Goal: Task Accomplishment & Management: Manage account settings

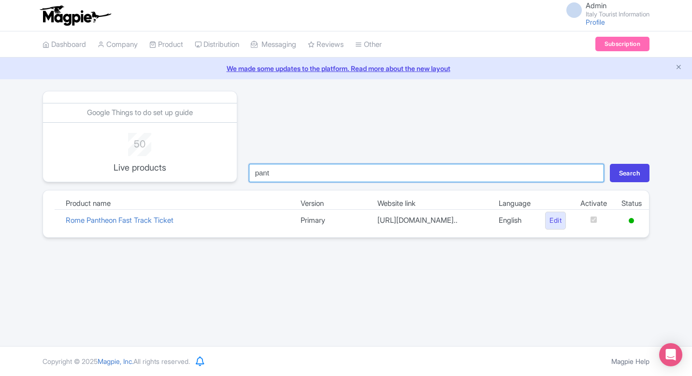
drag, startPoint x: 0, startPoint y: 0, endPoint x: 296, endPoint y: 175, distance: 344.3
click at [296, 175] on input "pant" at bounding box center [426, 173] width 355 height 18
type input "milan"
click at [610, 164] on button "Search" at bounding box center [630, 173] width 40 height 18
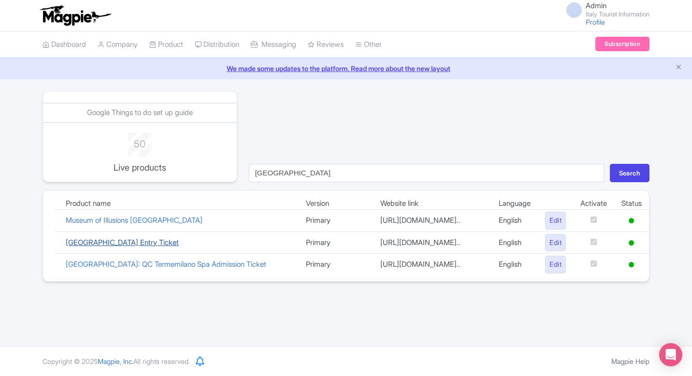
click at [146, 247] on link "[GEOGRAPHIC_DATA] Entry Ticket" at bounding box center [122, 242] width 113 height 9
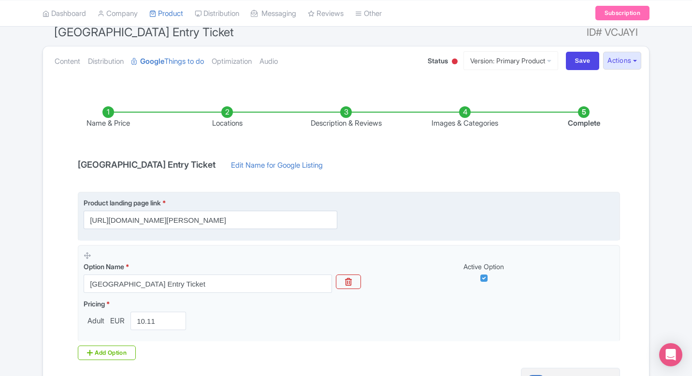
scroll to position [36, 0]
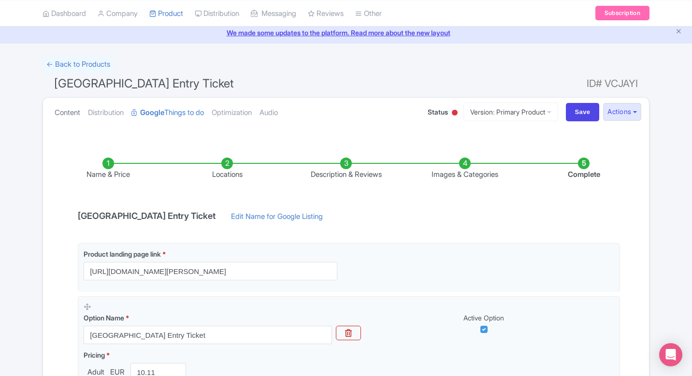
click at [61, 114] on link "Content" at bounding box center [68, 113] width 26 height 30
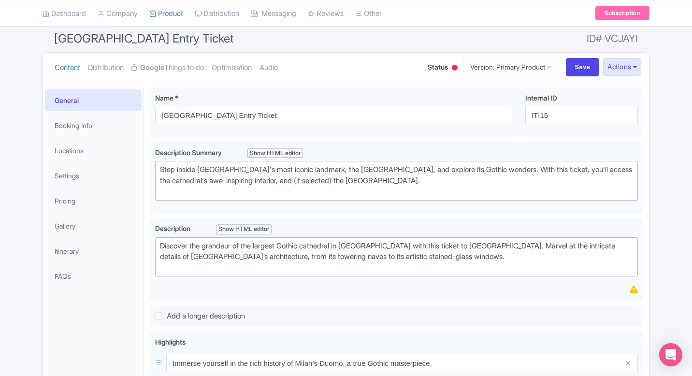
scroll to position [82, 0]
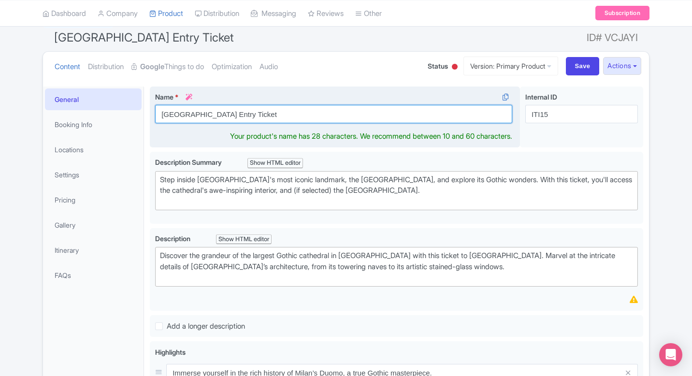
click at [269, 112] on input "[GEOGRAPHIC_DATA] Entry Ticket" at bounding box center [333, 114] width 357 height 18
paste input "Duomo di Milano:"
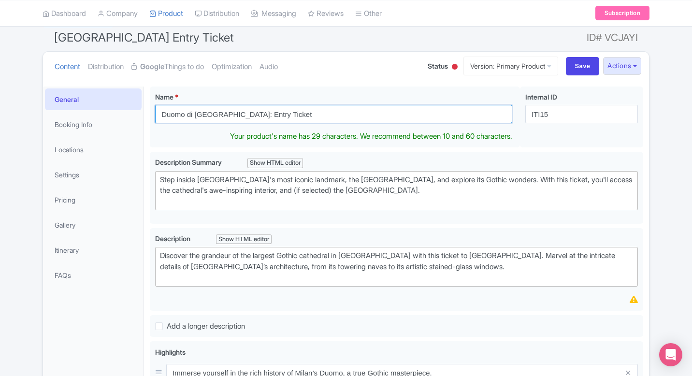
type input "Duomo di [GEOGRAPHIC_DATA]: Entry Ticket"
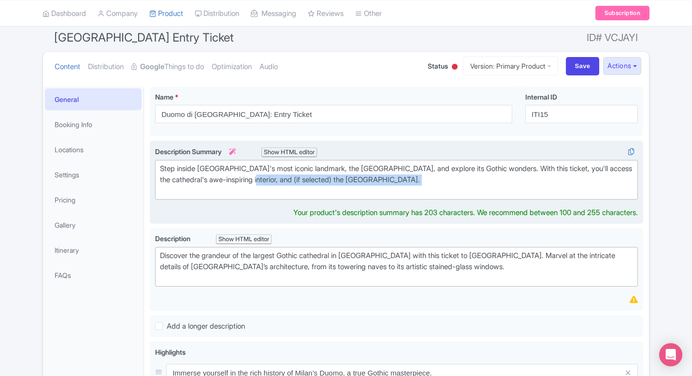
drag, startPoint x: 332, startPoint y: 189, endPoint x: 293, endPoint y: 178, distance: 40.3
click at [293, 178] on div "Step inside Milan's most iconic landmark, the Duomo di Milano, and explore its …" at bounding box center [396, 179] width 473 height 33
drag, startPoint x: 291, startPoint y: 178, endPoint x: 330, endPoint y: 179, distance: 39.7
click at [330, 179] on div "Step inside Milan's most iconic landmark, the Duomo di Milano, and explore its …" at bounding box center [396, 179] width 473 height 33
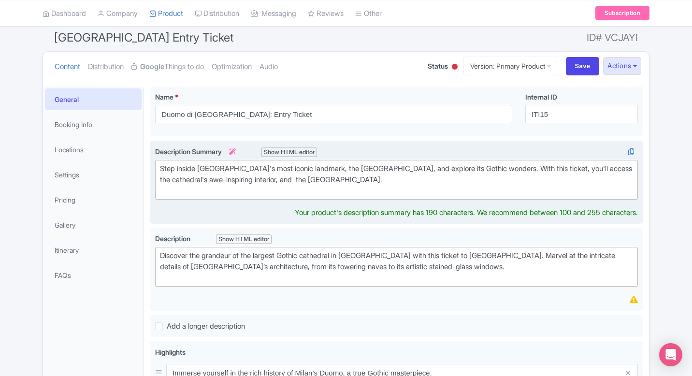
type trix-editor "<div>Step inside Milan's most iconic landmark, the Duomo di Milano, and explore…"
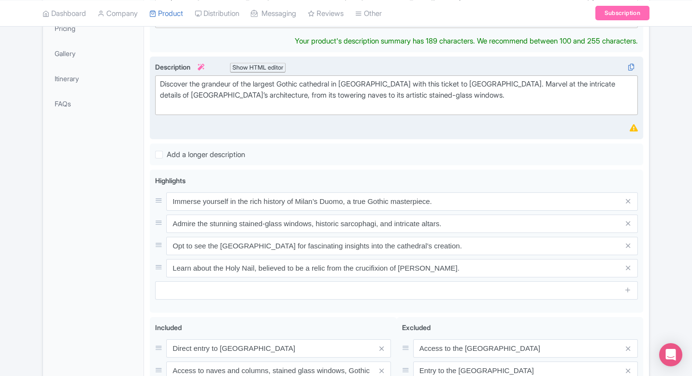
scroll to position [256, 0]
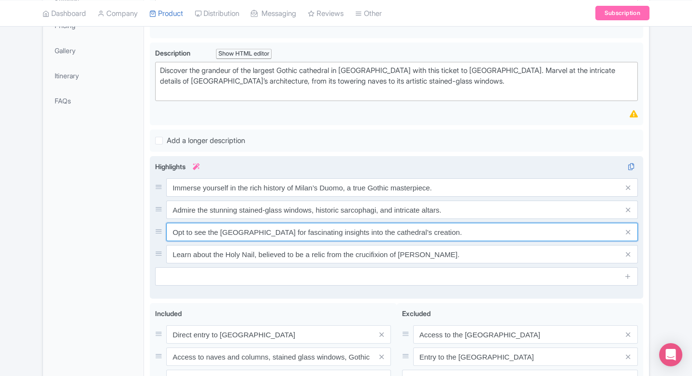
drag, startPoint x: 199, startPoint y: 242, endPoint x: 152, endPoint y: 242, distance: 47.4
click at [152, 242] on div "Immerse yourself in the rich history of Milan’s Duomo, a true Gothic masterpiec…" at bounding box center [397, 227] width 494 height 143
drag, startPoint x: 197, startPoint y: 233, endPoint x: 172, endPoint y: 232, distance: 24.7
click at [172, 232] on input "Opt to see the Duomo Museum for fascinating insights into the cathedral’s creat…" at bounding box center [402, 232] width 472 height 18
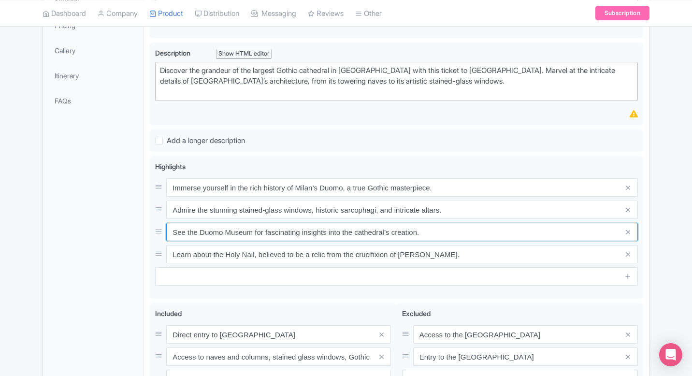
type input "See the Duomo Museum for fascinating insights into the cathedral’s creation."
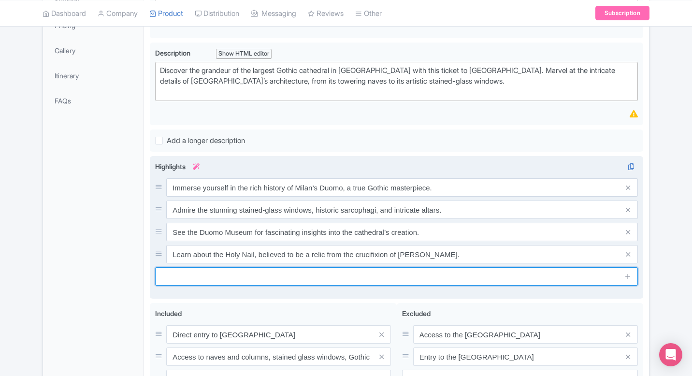
click at [274, 280] on input "text" at bounding box center [396, 276] width 483 height 18
paste input "Explore the Church of San Gottardo, built by the 14th-century Lord of Milan."
type input "Explore the Church of San Gottardo, built by the 14th-century Lord of Milan."
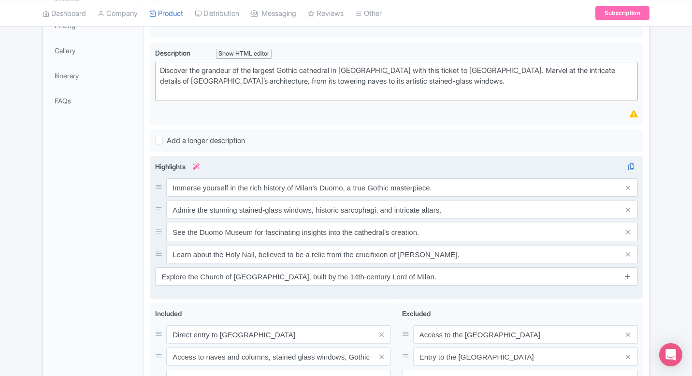
click at [631, 280] on link at bounding box center [628, 276] width 7 height 11
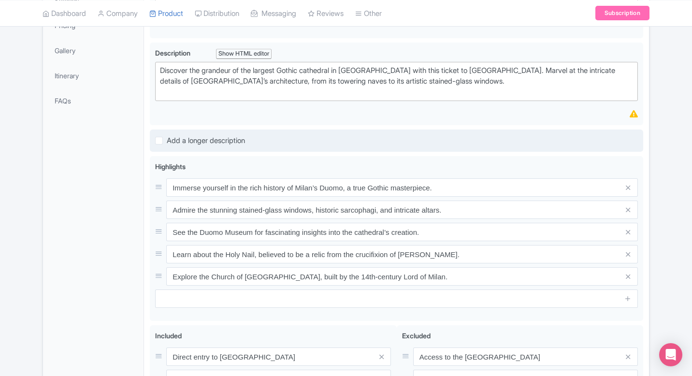
scroll to position [431, 0]
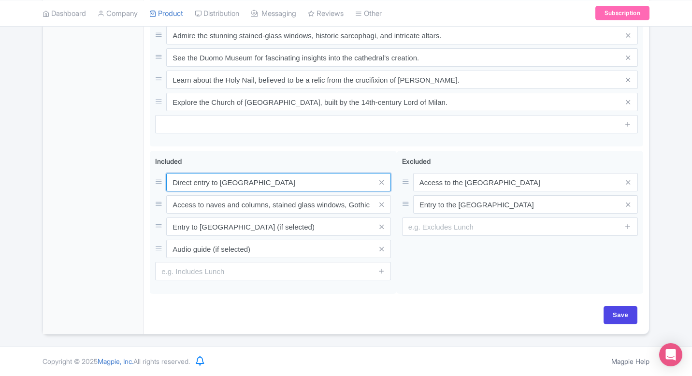
drag, startPoint x: 198, startPoint y: 181, endPoint x: 132, endPoint y: 181, distance: 65.8
click at [132, 181] on div "General Booking Info Locations Settings Pricing Gallery Itinerary FAQs Milan Ca…" at bounding box center [346, 33] width 606 height 603
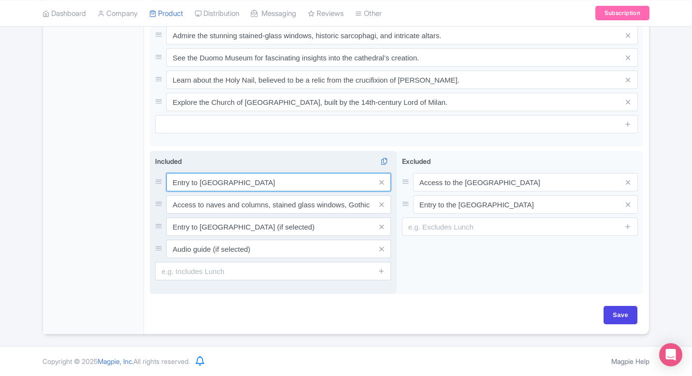
type input "Entry to Milan Cathedral"
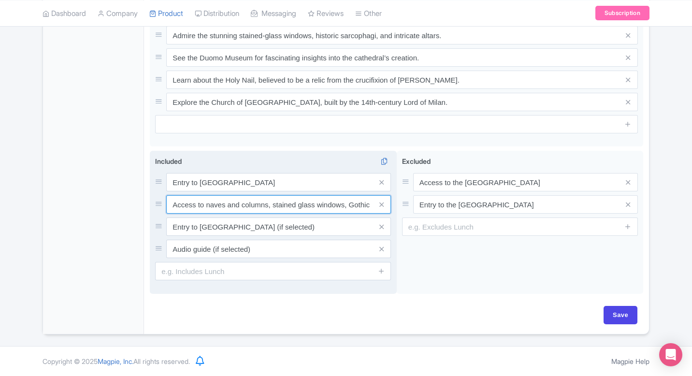
click at [264, 213] on input "Access to naves and columns, stained glass windows, Gothic vaults and statues" at bounding box center [278, 204] width 225 height 18
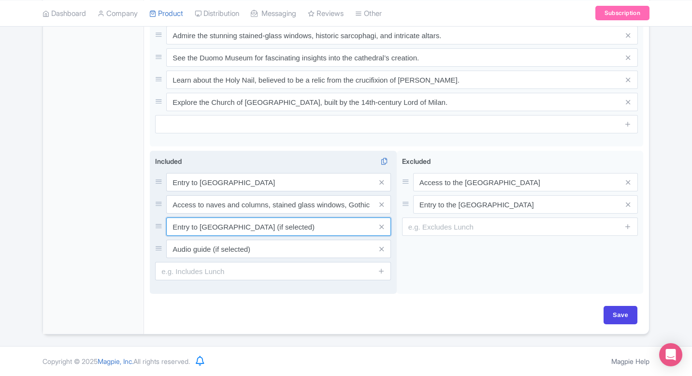
click at [252, 227] on input "Entry to Cathedral Museum (if selected)" at bounding box center [278, 227] width 225 height 18
paste input "Access to the Duomo Museum"
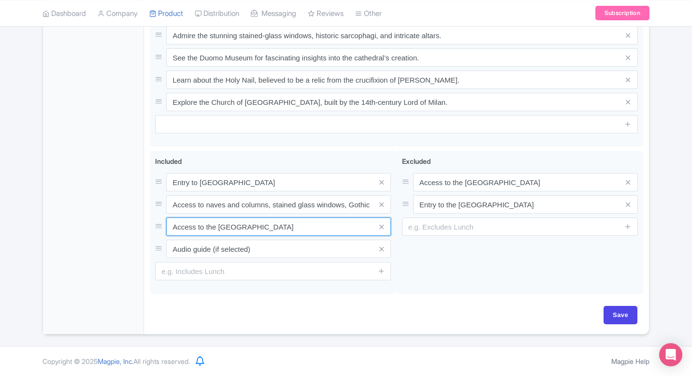
type input "Access to the Duomo Museum"
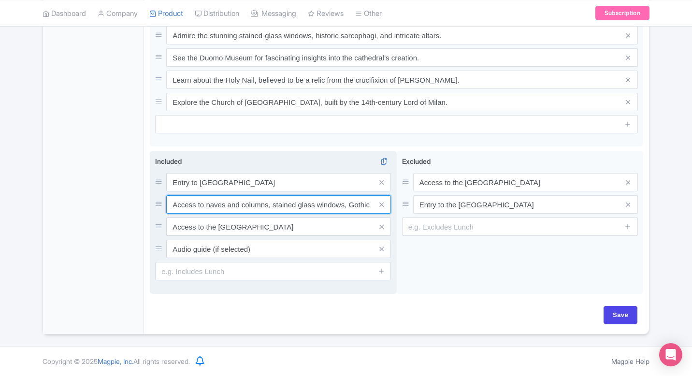
click at [238, 208] on input "Access to naves and columns, stained glass windows, Gothic vaults and statues" at bounding box center [278, 204] width 225 height 18
click at [383, 209] on link at bounding box center [382, 204] width 4 height 11
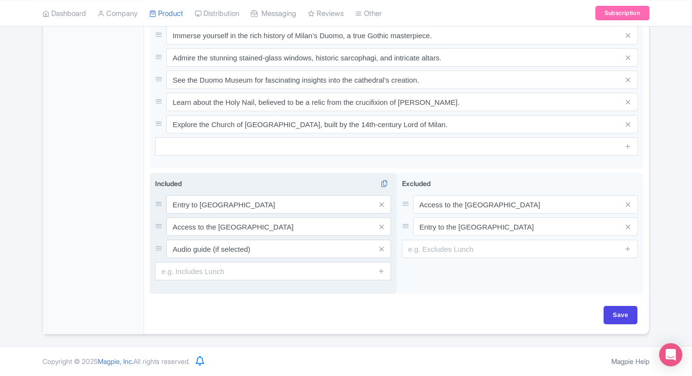
scroll to position [409, 0]
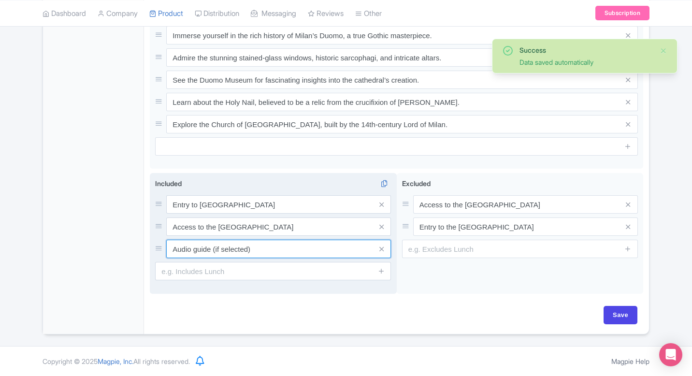
click at [259, 250] on input "Audio guide (if selected)" at bounding box center [278, 249] width 225 height 18
paste input "Entry to San Gottardo Church"
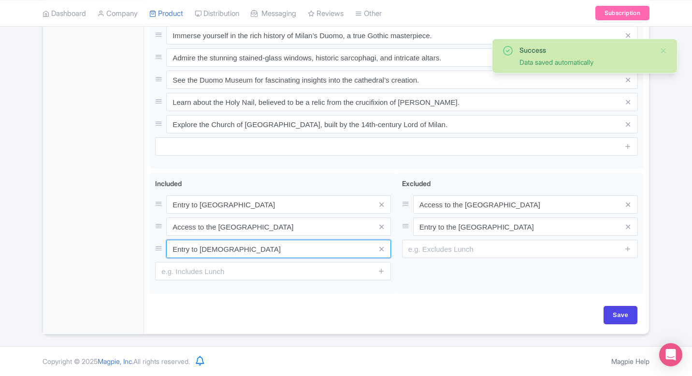
type input "Entry to San Gottardo Church"
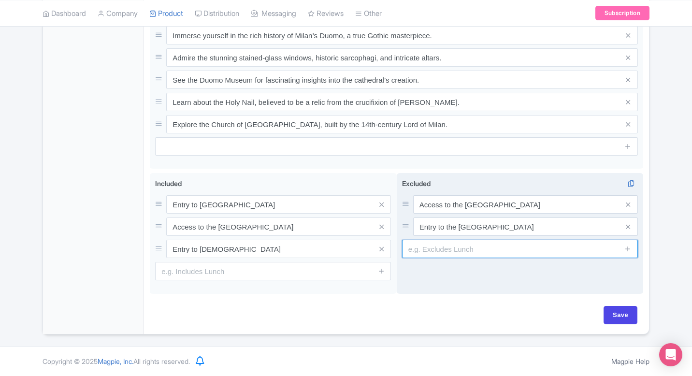
click at [474, 243] on input "text" at bounding box center [520, 249] width 236 height 18
paste input "Audio guide"
type input "Audio guide"
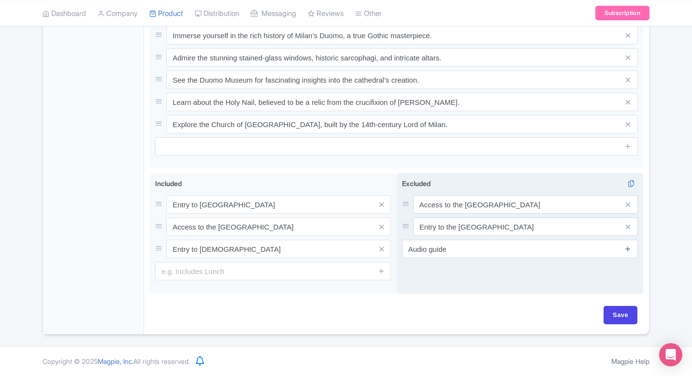
click at [631, 251] on icon at bounding box center [628, 248] width 7 height 7
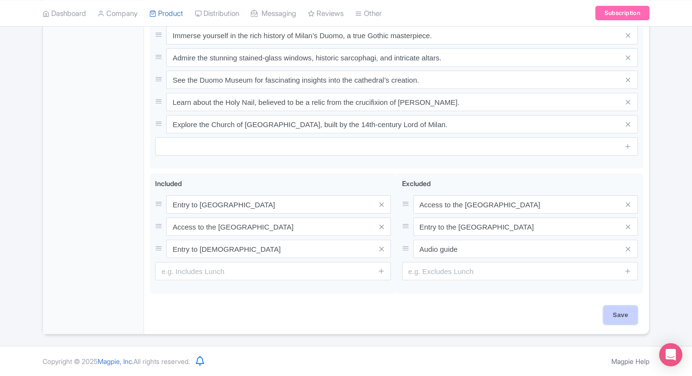
click at [620, 322] on input "Save" at bounding box center [621, 315] width 34 height 18
type input "Saving..."
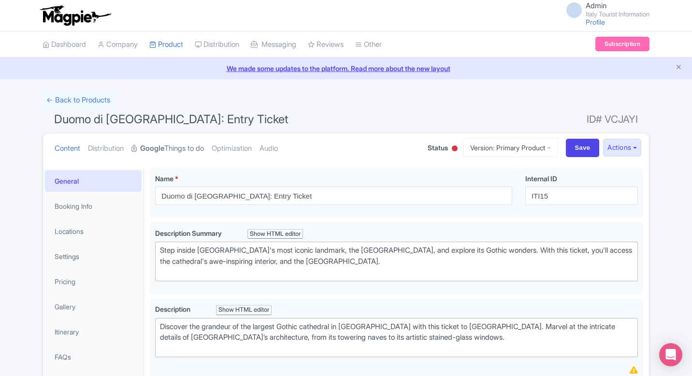
click at [158, 146] on strong "Google" at bounding box center [152, 148] width 24 height 11
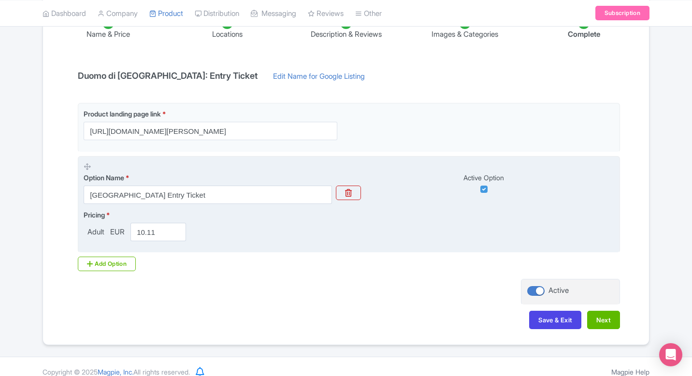
scroll to position [181, 0]
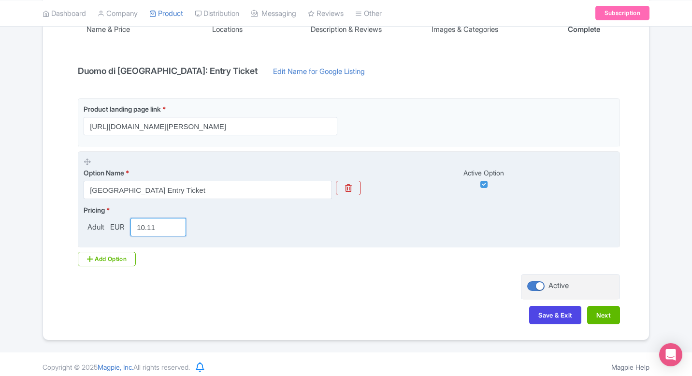
click at [146, 225] on input "10.11" at bounding box center [159, 227] width 56 height 18
drag, startPoint x: 147, startPoint y: 228, endPoint x: 242, endPoint y: 232, distance: 95.4
click at [241, 232] on div "Pricing * Adult EUR 11.11" at bounding box center [349, 220] width 531 height 31
click at [146, 229] on input "11.50" at bounding box center [159, 227] width 56 height 18
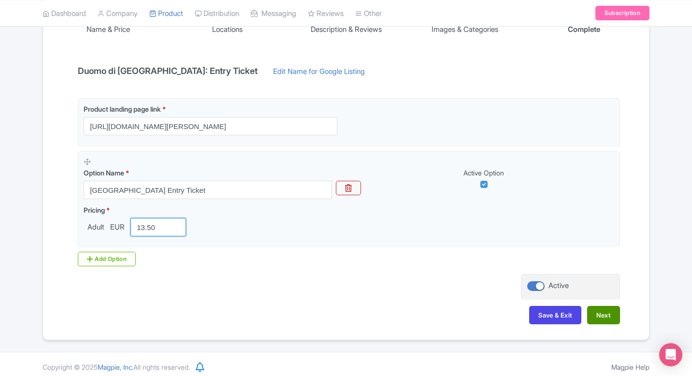
type input "13.50"
click at [600, 314] on button "Next" at bounding box center [604, 315] width 33 height 18
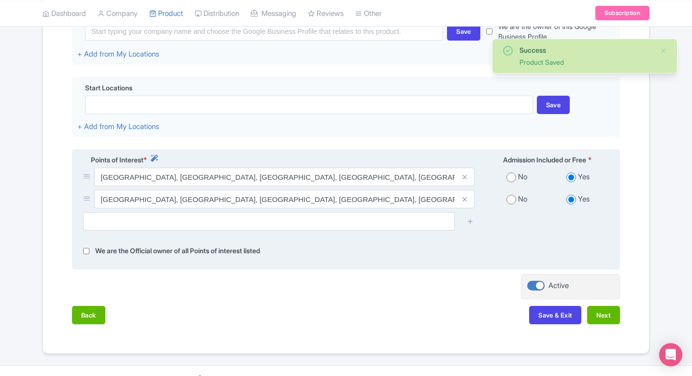
scroll to position [262, 0]
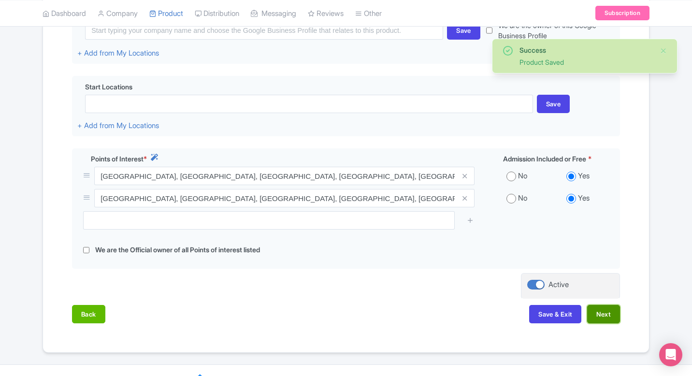
click at [606, 313] on button "Next" at bounding box center [604, 314] width 33 height 18
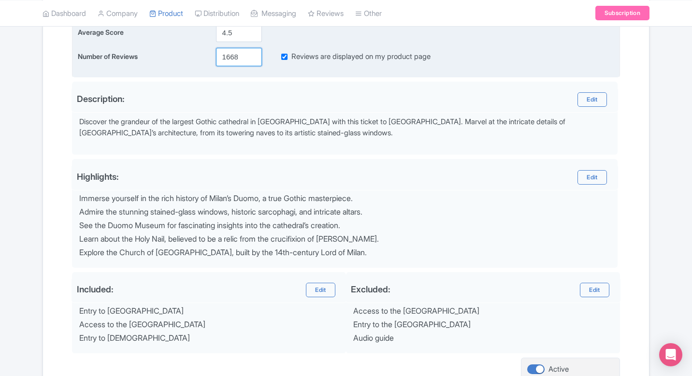
drag, startPoint x: 227, startPoint y: 56, endPoint x: 316, endPoint y: 61, distance: 89.6
click at [316, 61] on div "Number of Reviews 1668 Reviews are displayed on my product page" at bounding box center [346, 57] width 537 height 18
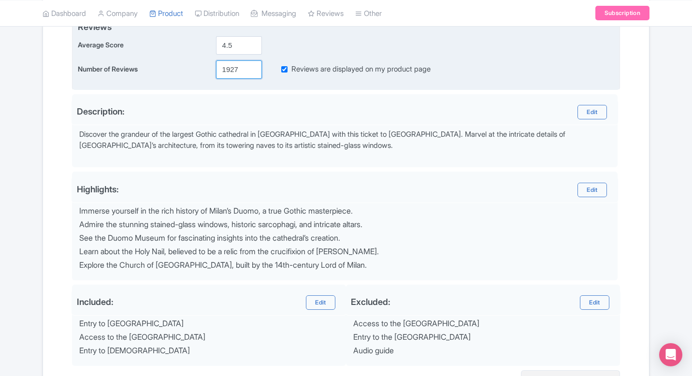
type input "1927"
type input "4.4"
click at [252, 46] on input "4.4" at bounding box center [239, 45] width 46 height 18
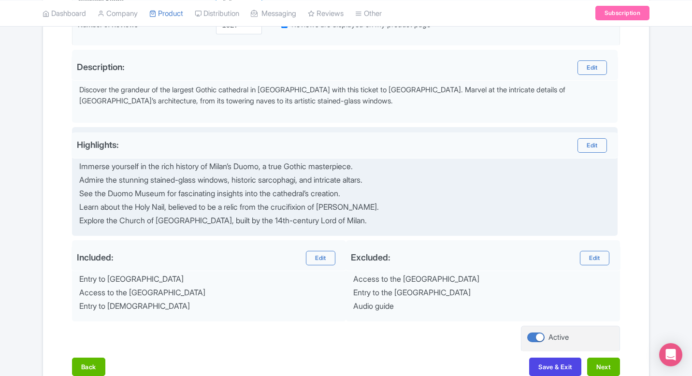
scroll to position [351, 0]
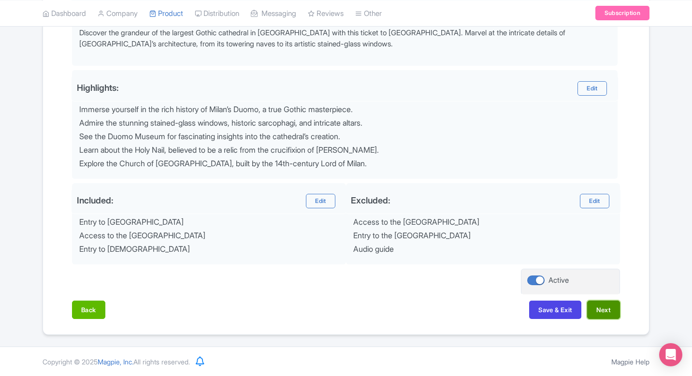
click at [597, 309] on button "Next" at bounding box center [604, 310] width 33 height 18
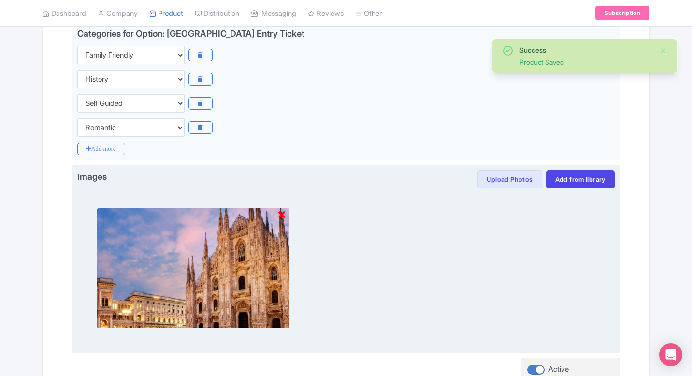
scroll to position [287, 0]
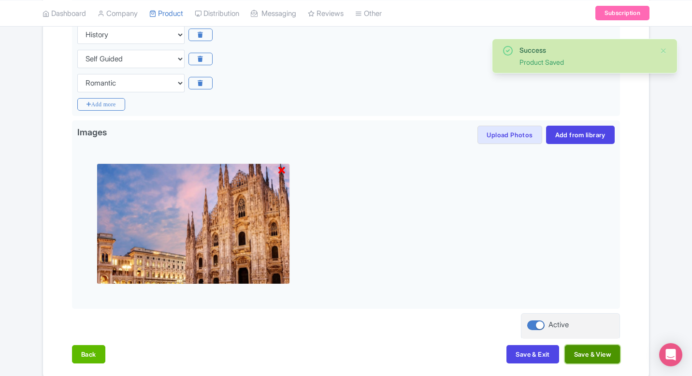
click at [587, 354] on button "Save & View" at bounding box center [592, 354] width 55 height 18
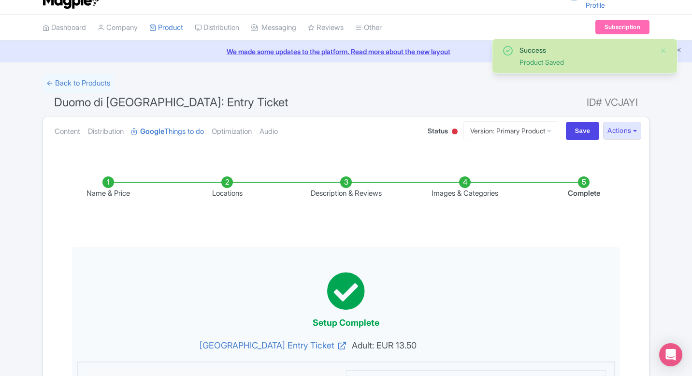
scroll to position [0, 0]
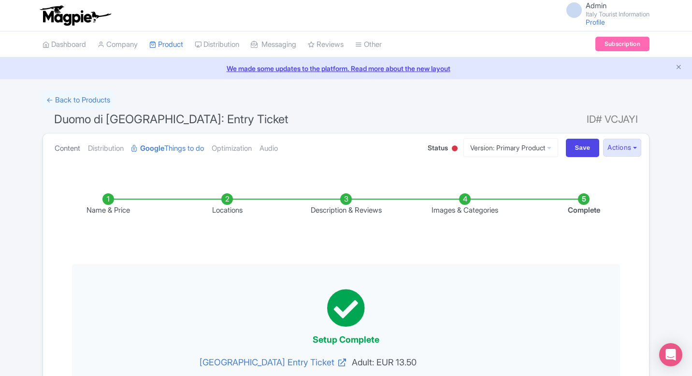
click at [70, 144] on link "Content" at bounding box center [68, 148] width 26 height 30
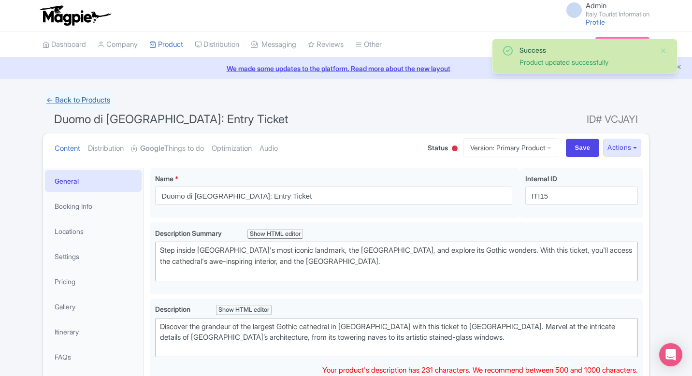
click at [72, 103] on link "← Back to Products" at bounding box center [79, 100] width 72 height 19
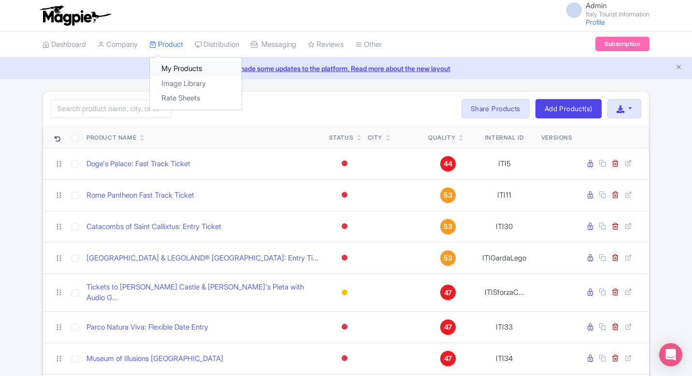
click at [177, 66] on link "My Products" at bounding box center [196, 68] width 92 height 15
click at [72, 46] on link "Dashboard" at bounding box center [65, 44] width 44 height 27
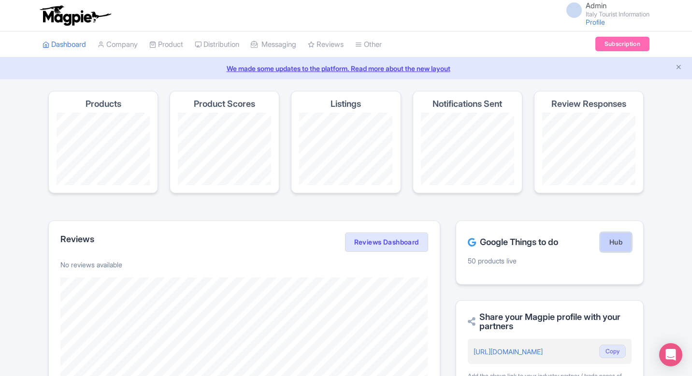
click at [615, 247] on link "Hub" at bounding box center [616, 242] width 31 height 19
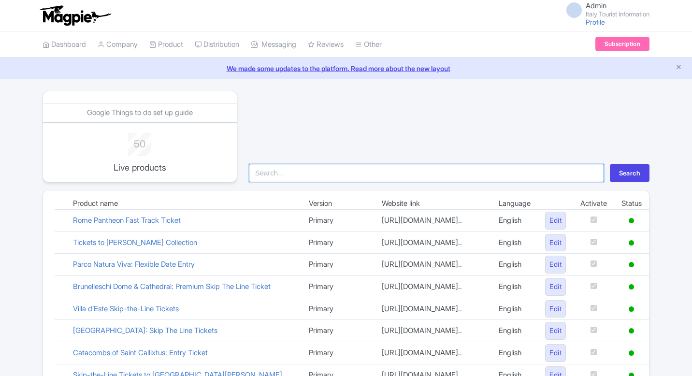
click at [330, 179] on input "search" at bounding box center [426, 173] width 355 height 18
type input "vecc"
click at [610, 164] on button "Search" at bounding box center [630, 173] width 40 height 18
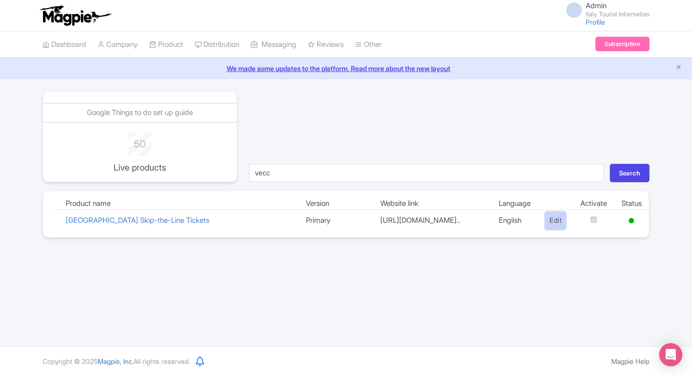
click at [552, 227] on link "Edit" at bounding box center [555, 221] width 21 height 18
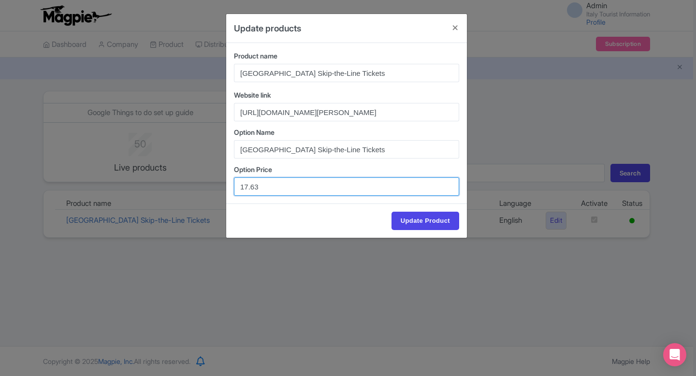
click at [249, 184] on input "17.63" at bounding box center [346, 186] width 225 height 18
drag, startPoint x: 250, startPoint y: 185, endPoint x: 387, endPoint y: 186, distance: 136.9
click at [387, 186] on input "14.63" at bounding box center [346, 186] width 225 height 18
type input "14.76"
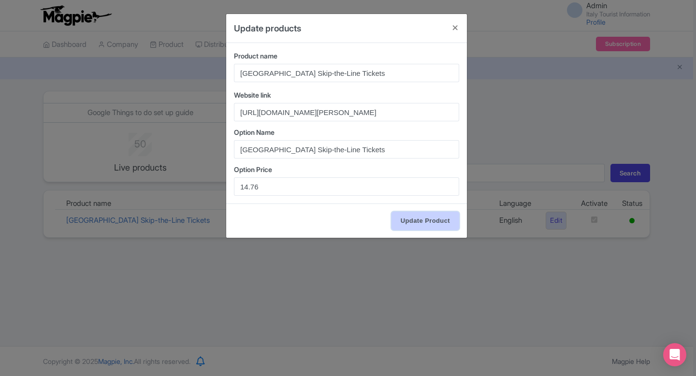
click at [429, 217] on input "Update Product" at bounding box center [426, 221] width 68 height 18
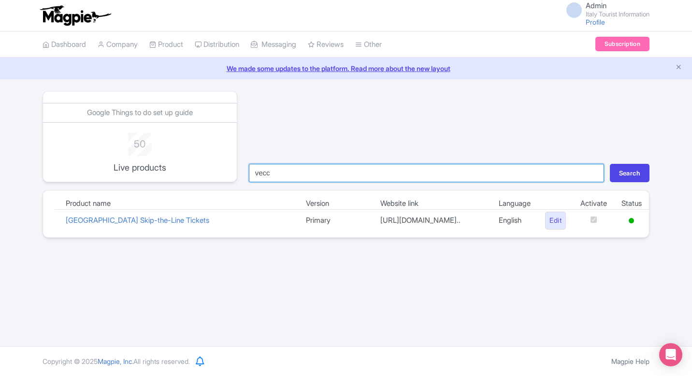
click at [295, 167] on input "vecc" at bounding box center [426, 173] width 355 height 18
type input "mira"
click at [610, 164] on button "Search" at bounding box center [630, 173] width 40 height 18
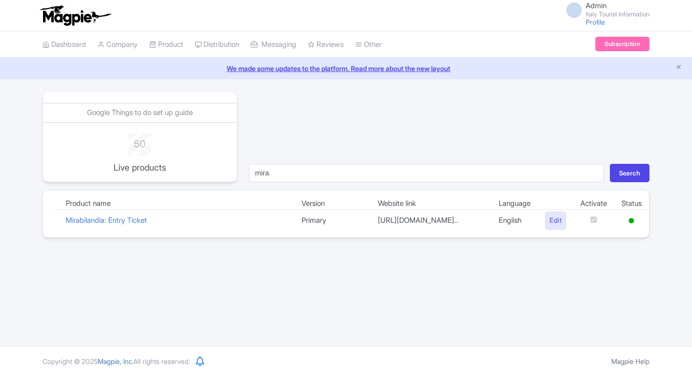
click at [557, 225] on link "Edit" at bounding box center [555, 221] width 21 height 18
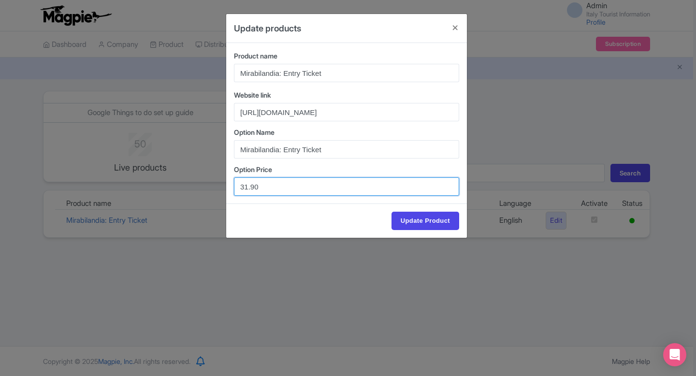
drag, startPoint x: 248, startPoint y: 187, endPoint x: 224, endPoint y: 187, distance: 24.2
click at [224, 187] on div "Update products Product name Mirabilandia: Entry Ticket Website link https://it…" at bounding box center [348, 188] width 696 height 376
type input "29.90"
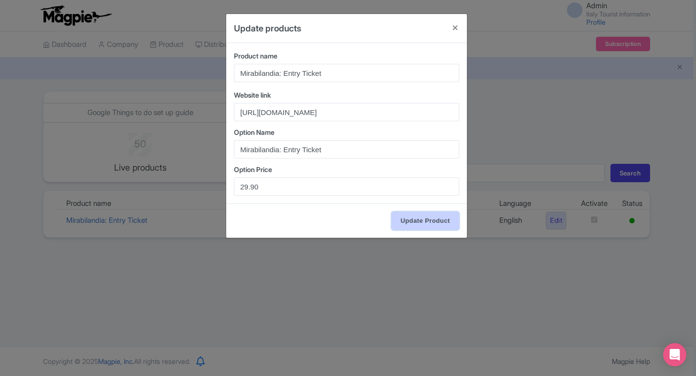
click at [419, 222] on input "Update Product" at bounding box center [426, 221] width 68 height 18
